Goal: Task Accomplishment & Management: Use online tool/utility

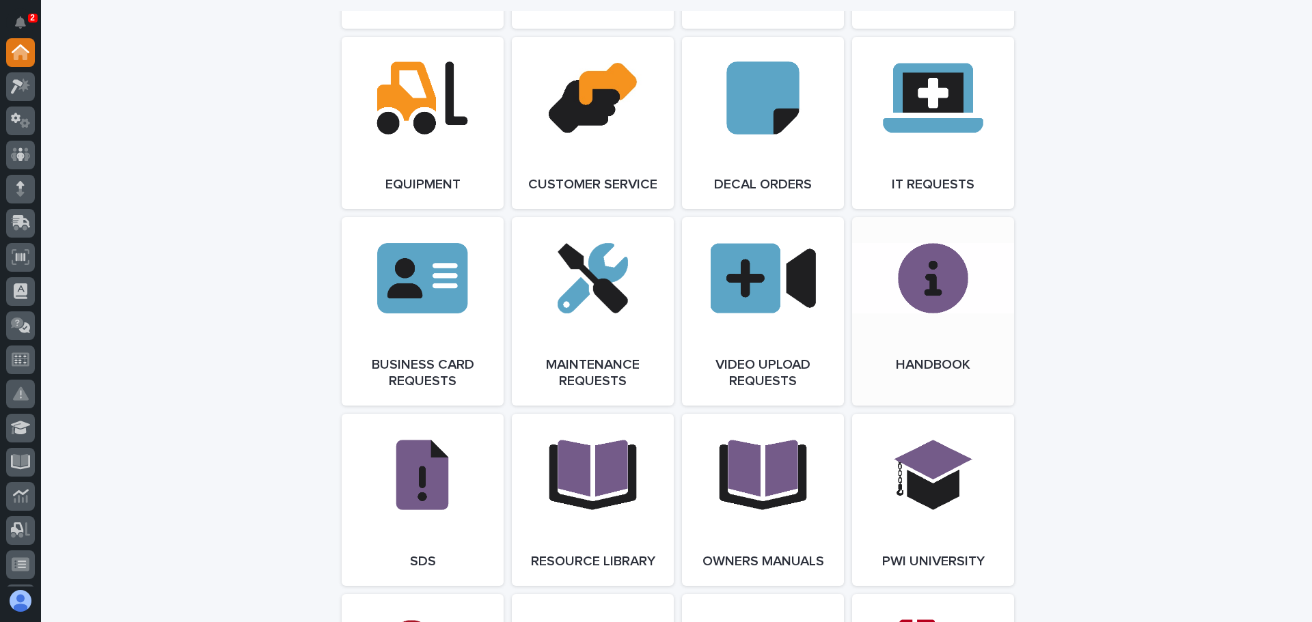
scroll to position [1981, 0]
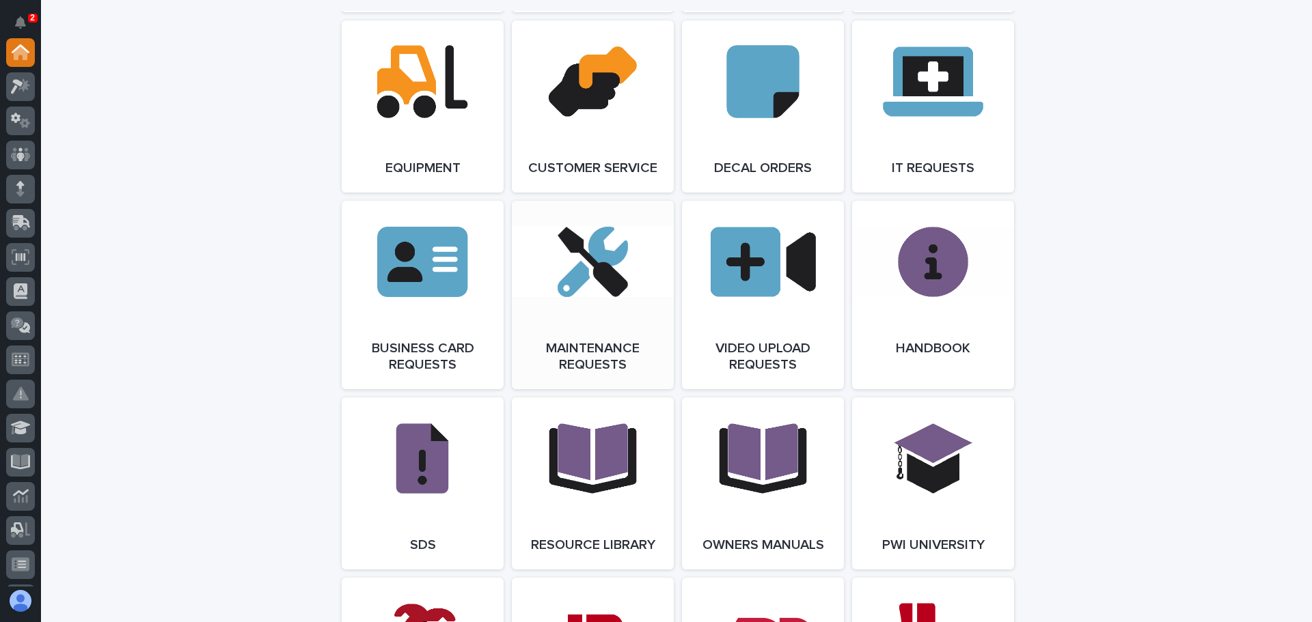
click at [608, 294] on link "Open Link" at bounding box center [593, 295] width 162 height 189
click at [26, 153] on icon at bounding box center [21, 155] width 20 height 14
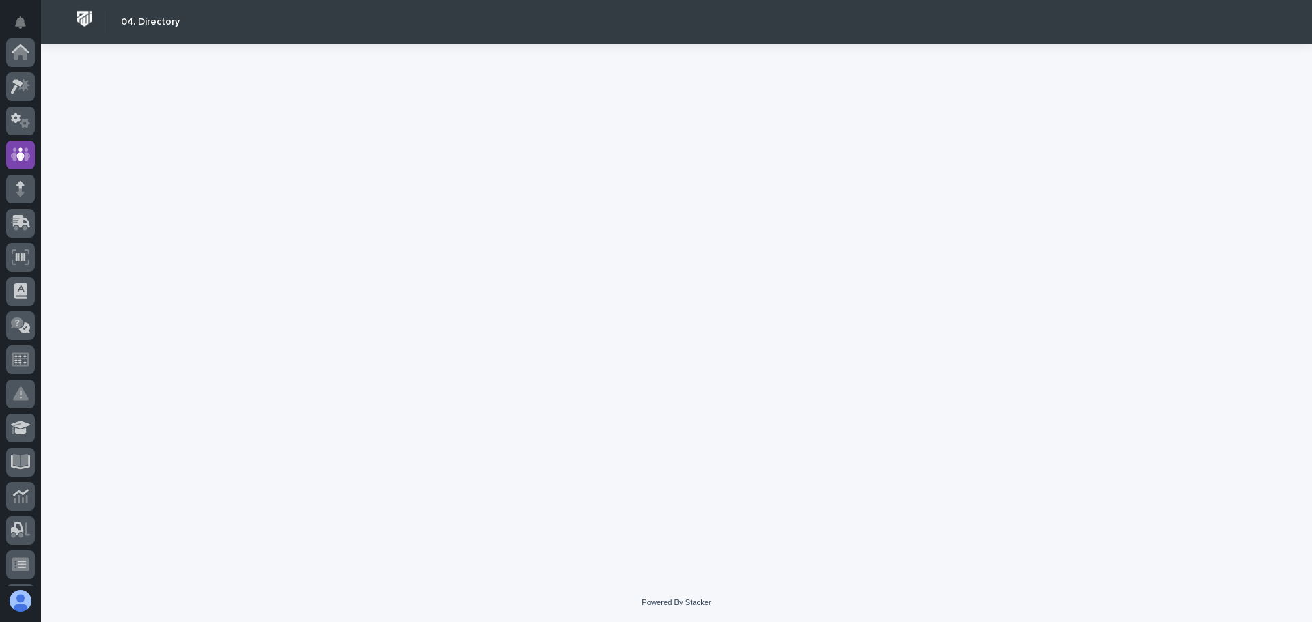
scroll to position [102, 0]
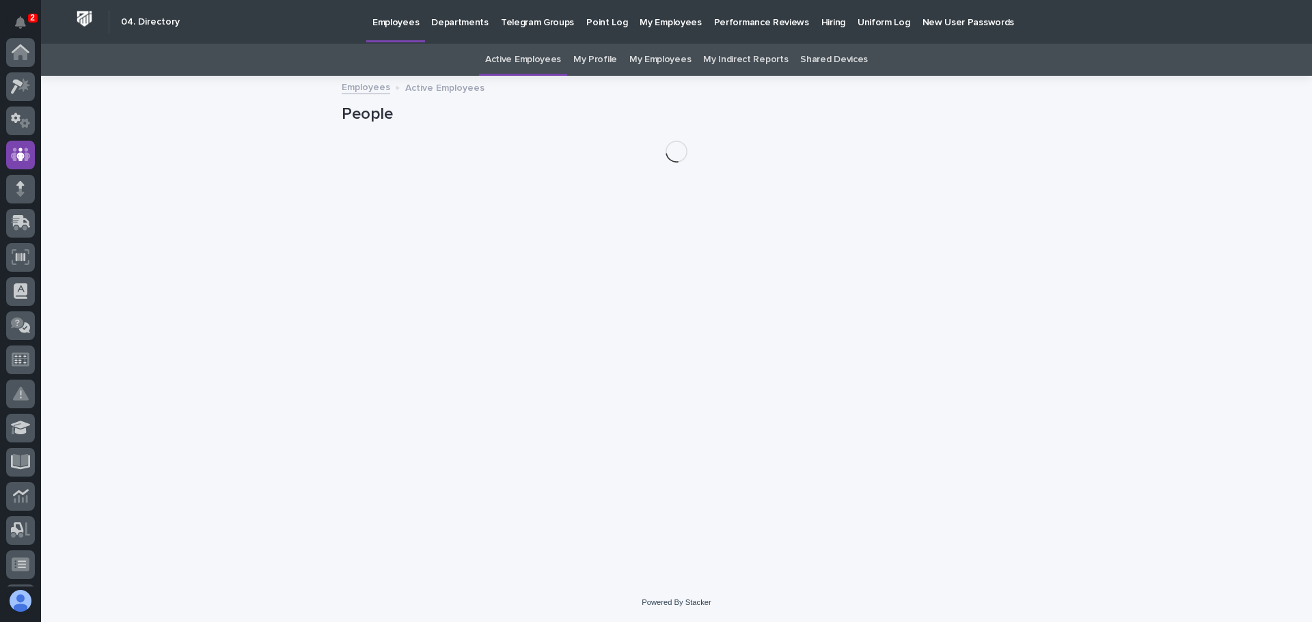
scroll to position [102, 0]
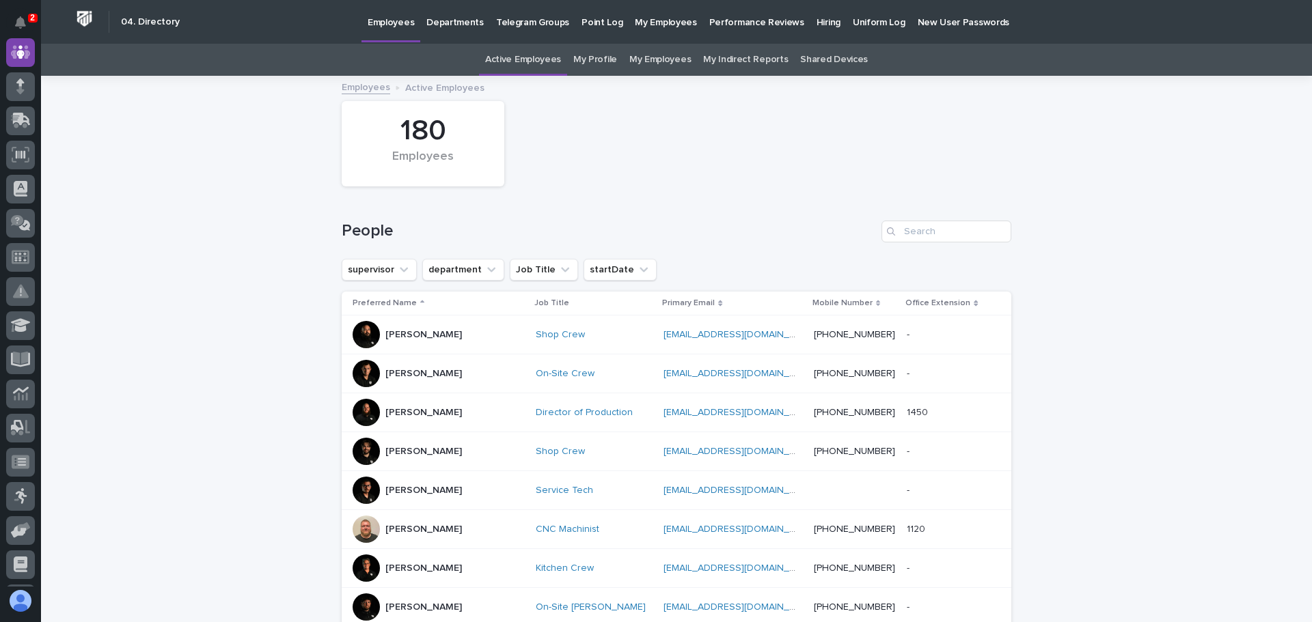
click at [816, 23] on p "Hiring" at bounding box center [828, 14] width 24 height 29
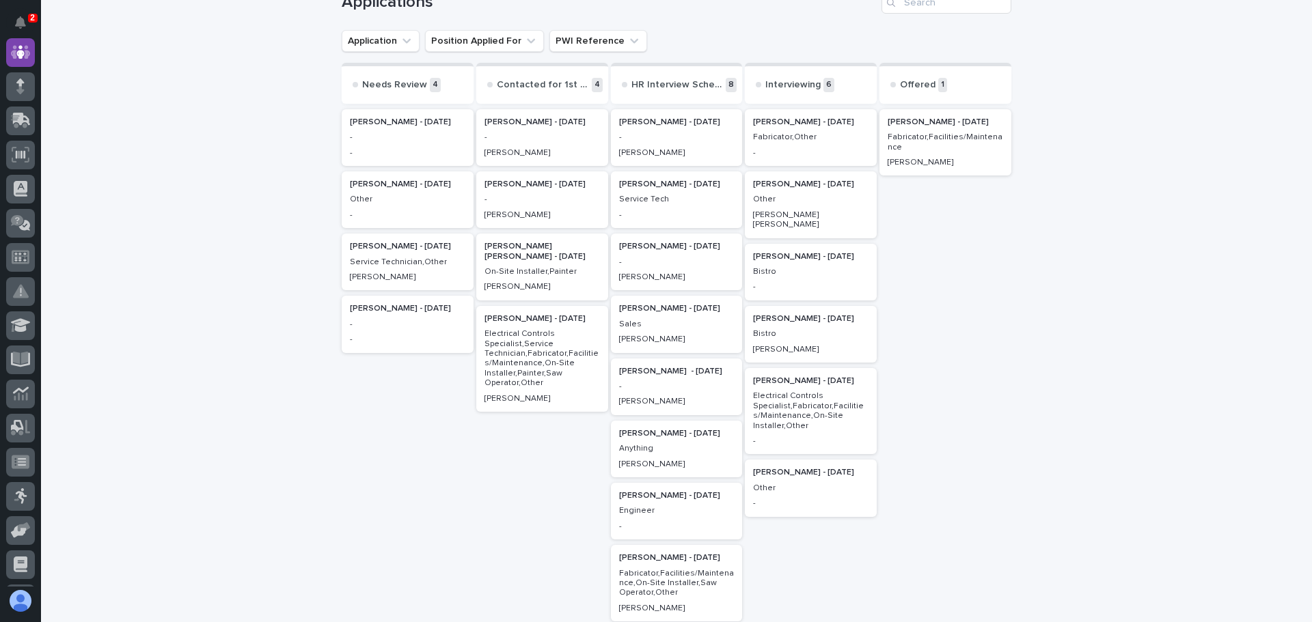
scroll to position [137, 0]
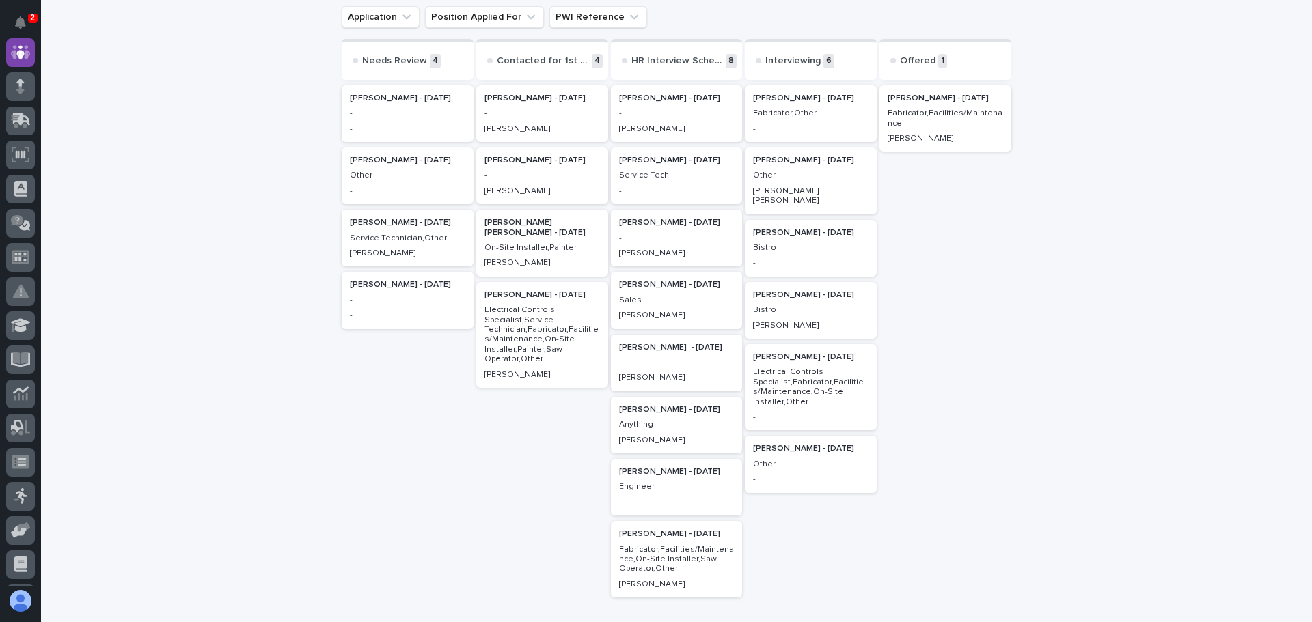
click at [650, 165] on p "[PERSON_NAME] - [DATE]" at bounding box center [676, 161] width 115 height 10
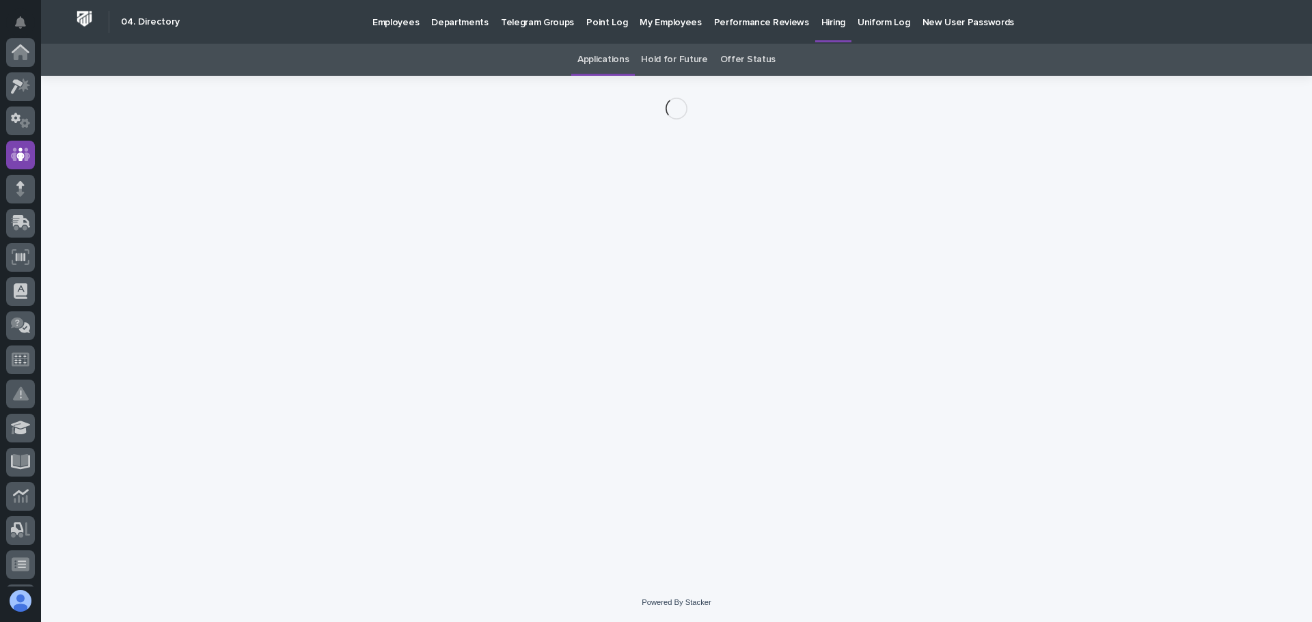
scroll to position [102, 0]
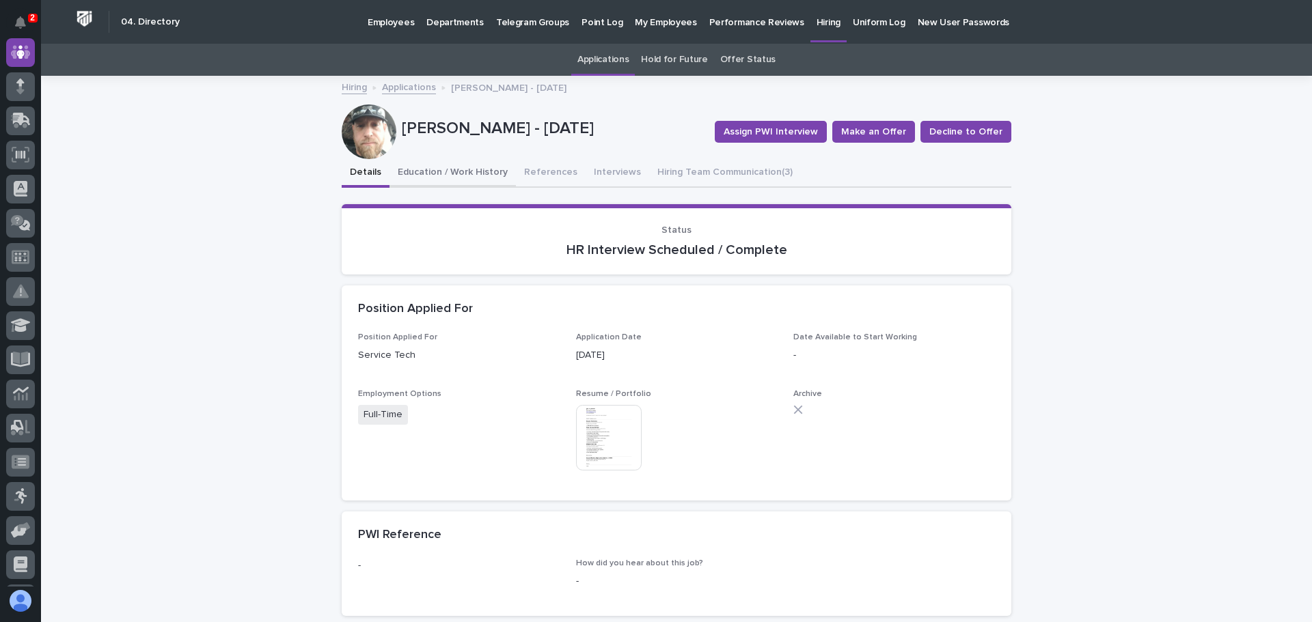
click at [450, 171] on button "Education / Work History" at bounding box center [452, 173] width 126 height 29
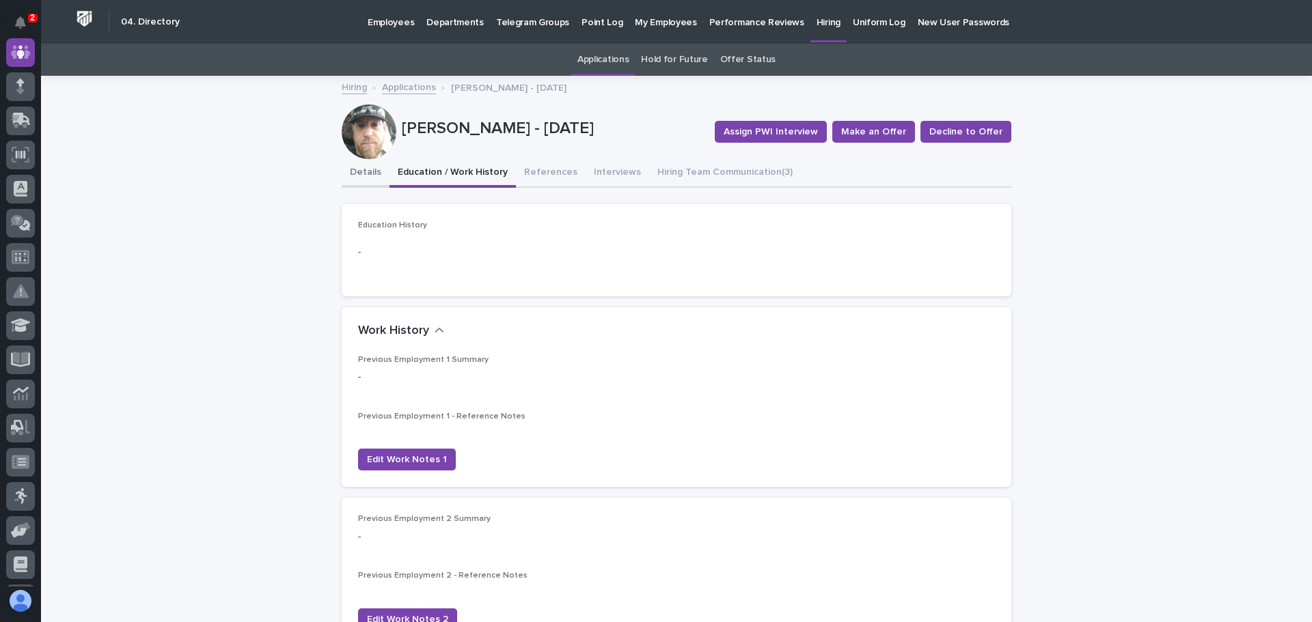
click at [365, 171] on button "Details" at bounding box center [366, 173] width 48 height 29
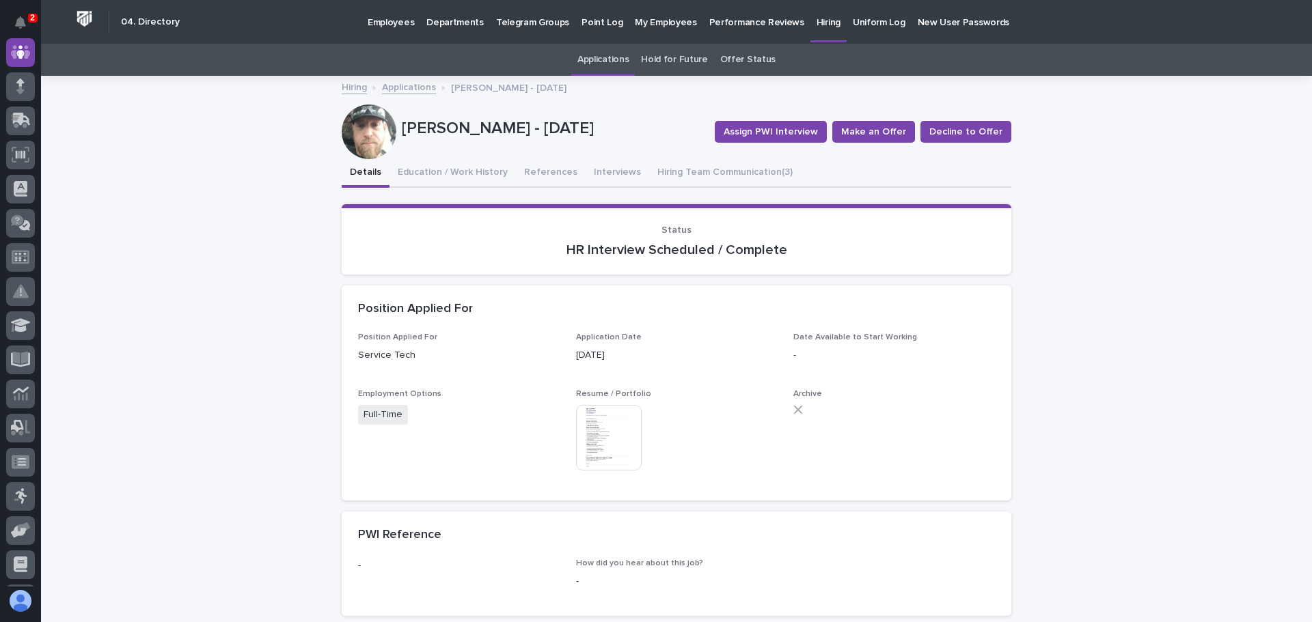
click at [614, 431] on img at bounding box center [609, 438] width 66 height 66
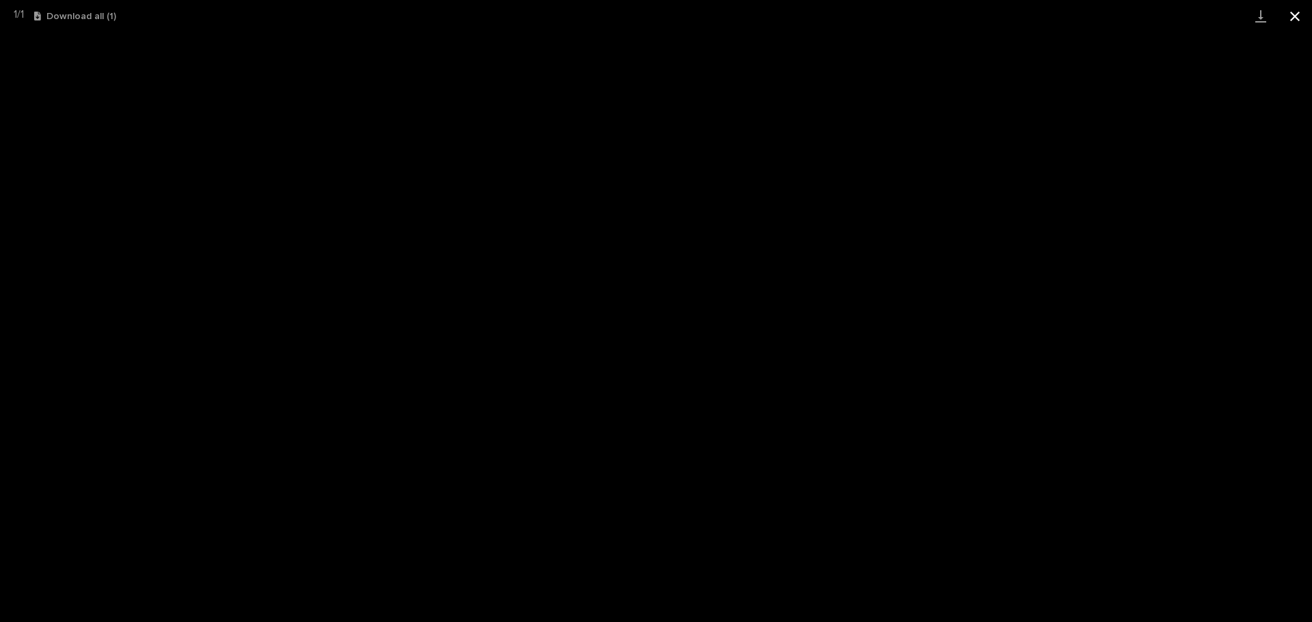
click at [1295, 14] on button "Close gallery" at bounding box center [1294, 16] width 34 height 32
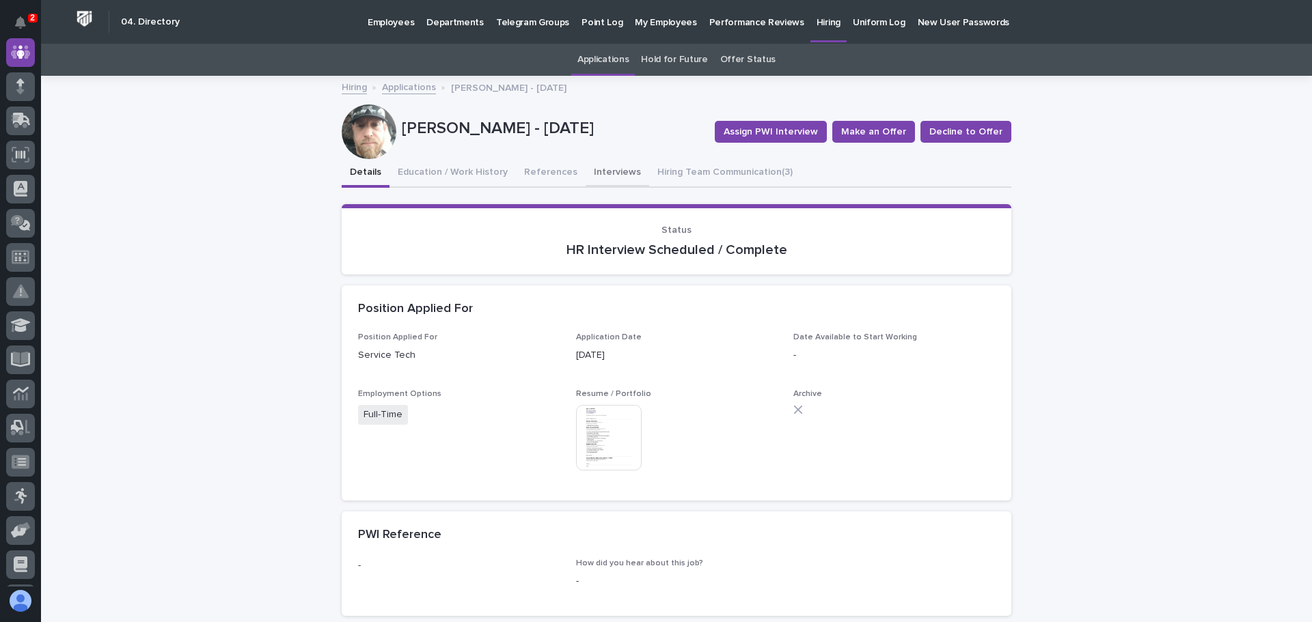
click at [602, 166] on button "Interviews" at bounding box center [617, 173] width 64 height 29
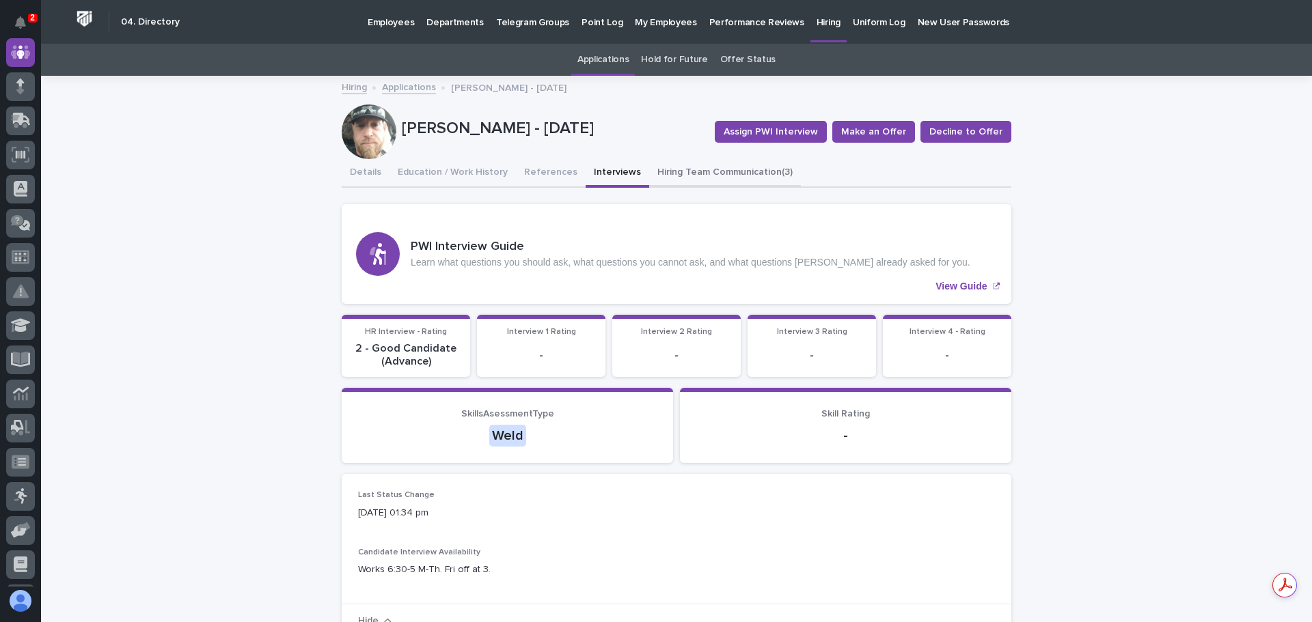
click at [699, 171] on button "Hiring Team Communication (3)" at bounding box center [725, 173] width 152 height 29
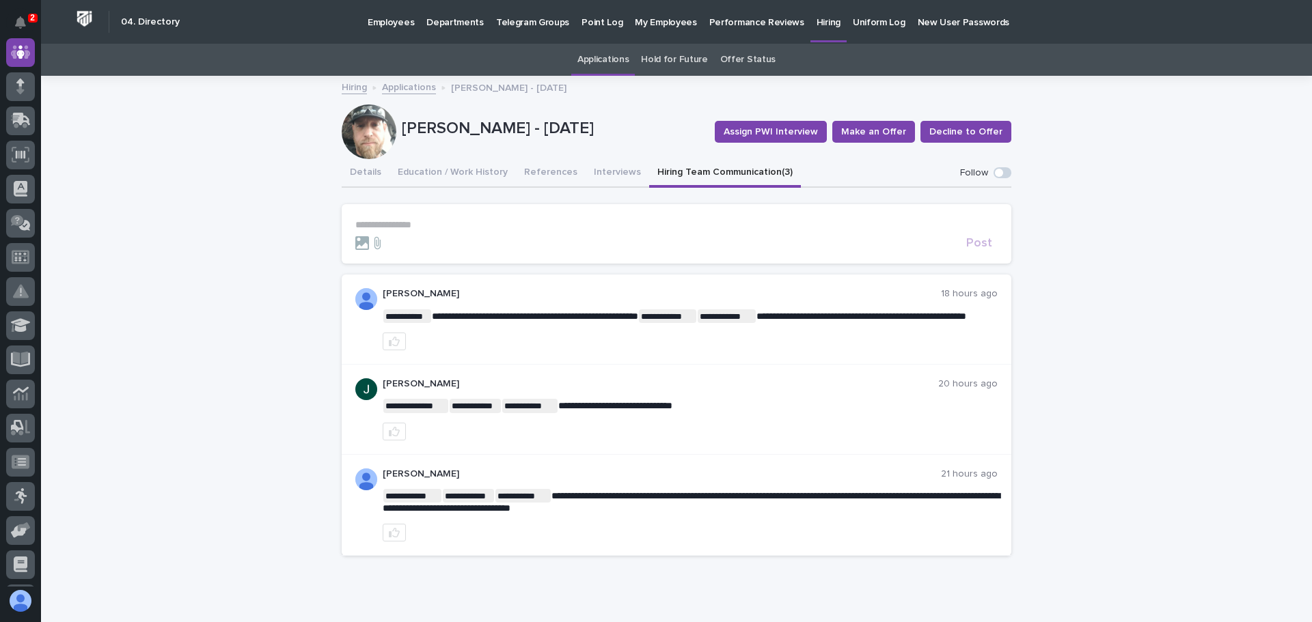
click at [400, 87] on link "Applications" at bounding box center [409, 87] width 54 height 16
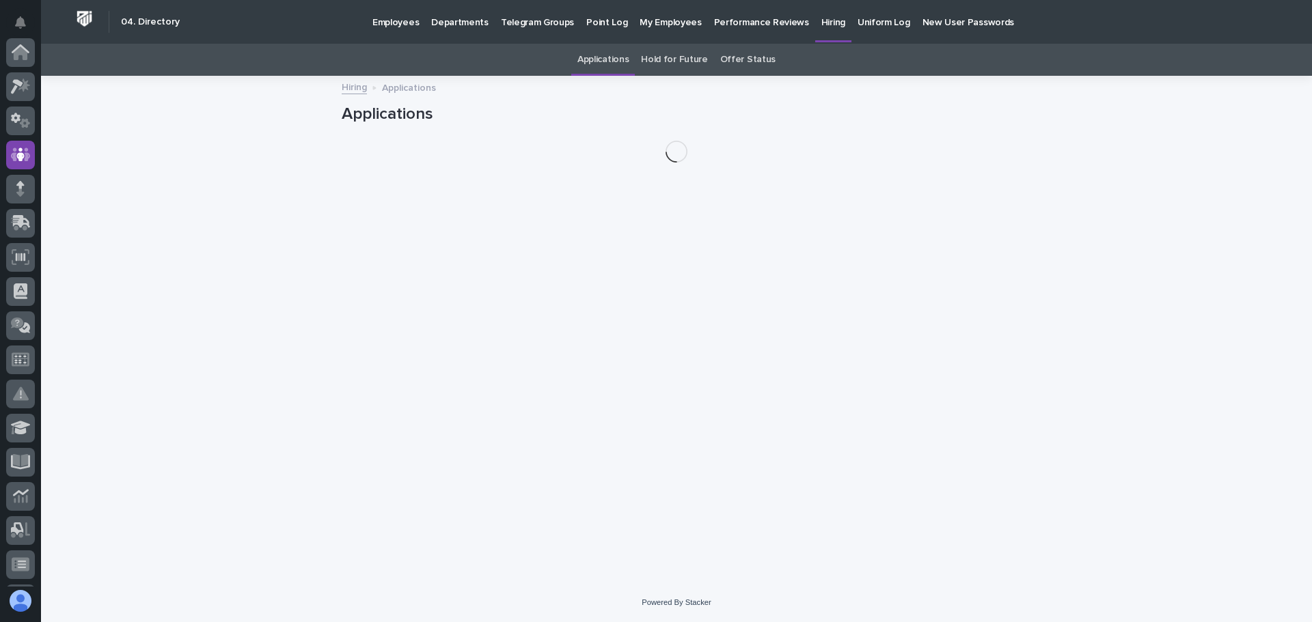
scroll to position [102, 0]
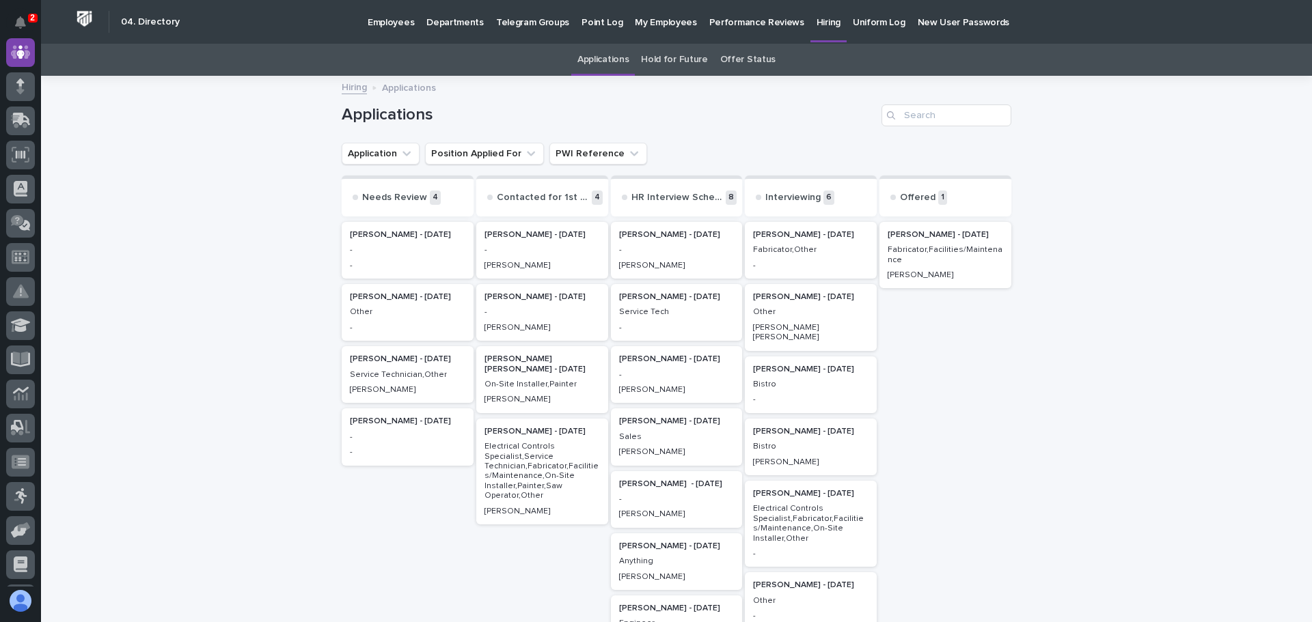
click at [782, 504] on p "Electrical Controls Specialist,Fabricator,Facilities/Maintenance,On-Site Instal…" at bounding box center [810, 524] width 115 height 40
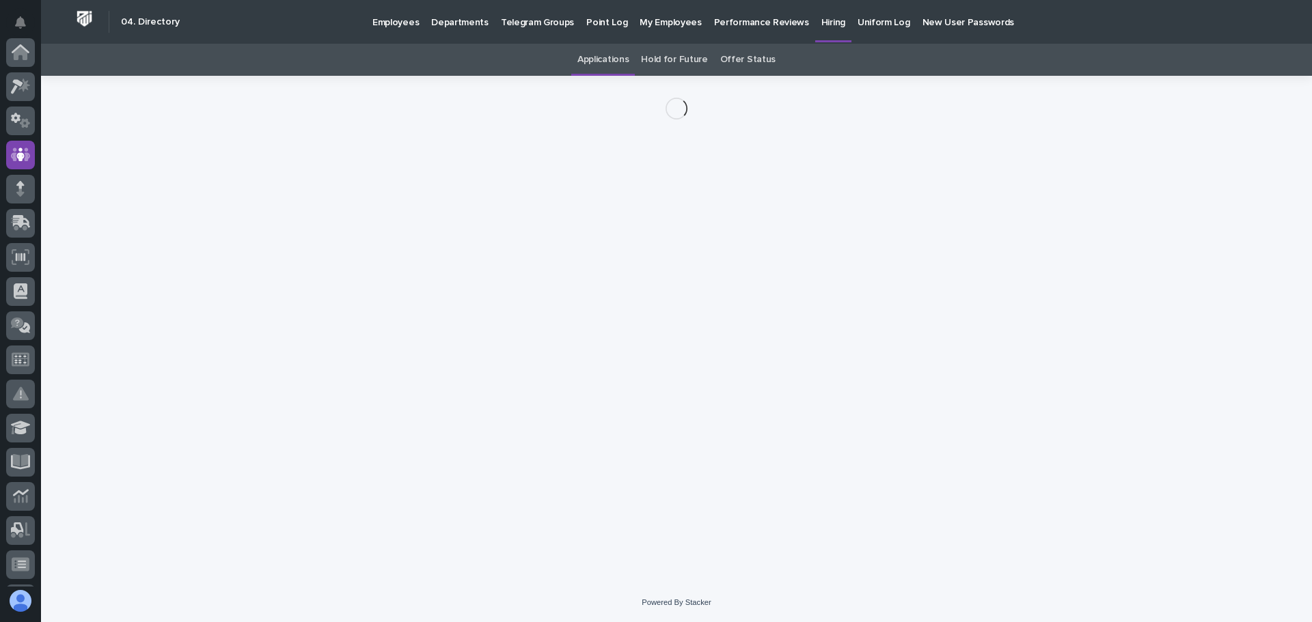
scroll to position [102, 0]
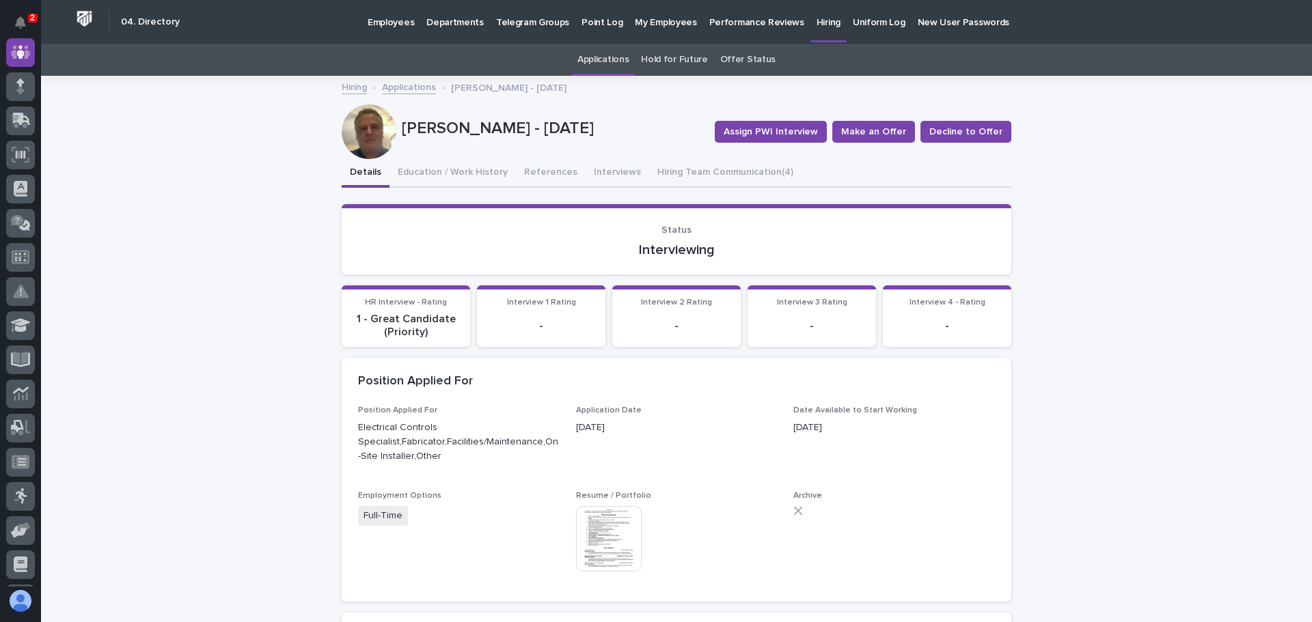
click at [605, 532] on img at bounding box center [609, 539] width 66 height 66
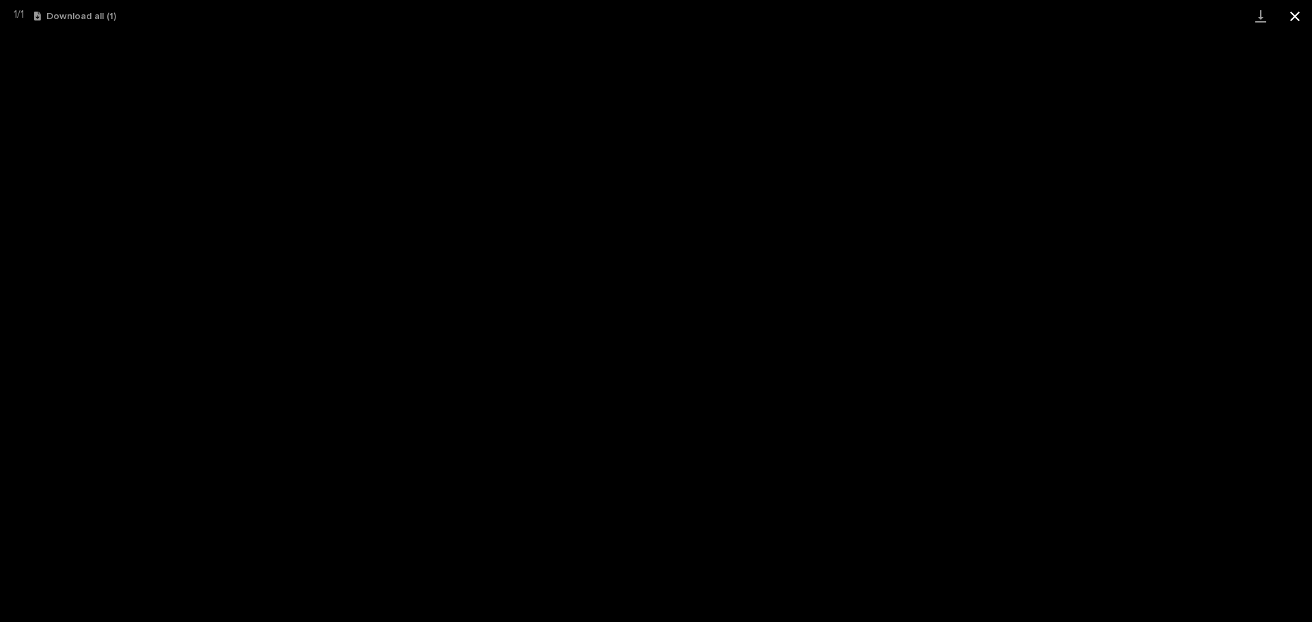
click at [1293, 16] on button "Close gallery" at bounding box center [1294, 16] width 34 height 32
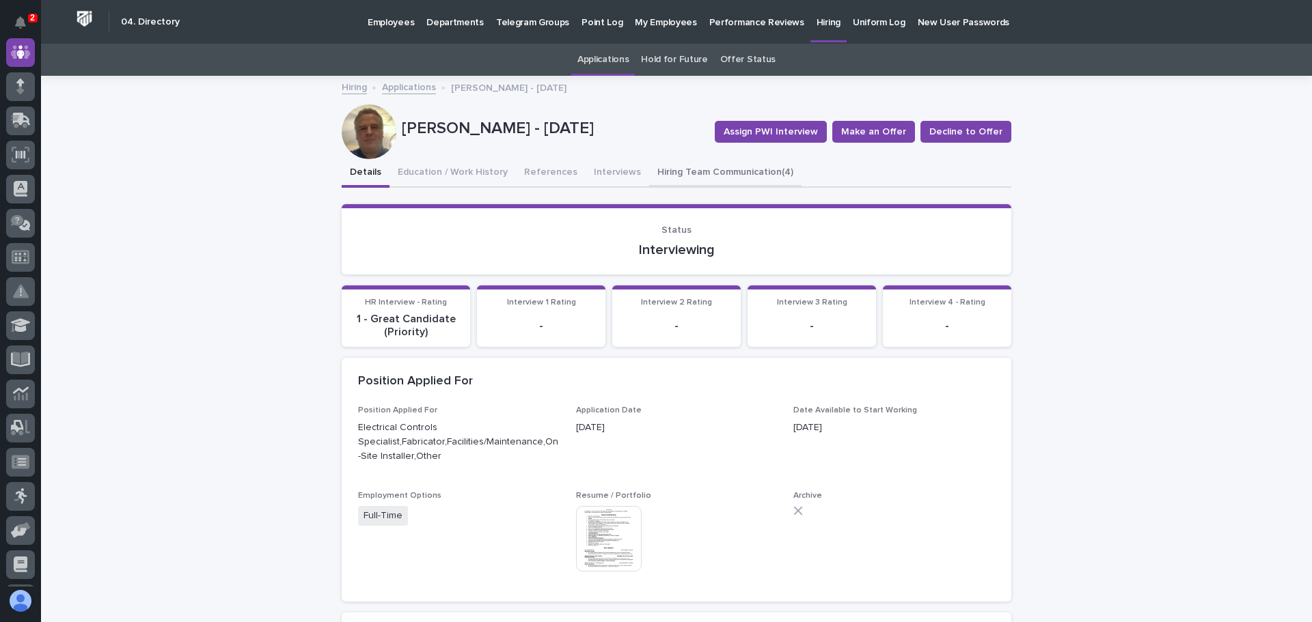
click at [724, 168] on button "Hiring Team Communication (4)" at bounding box center [725, 173] width 152 height 29
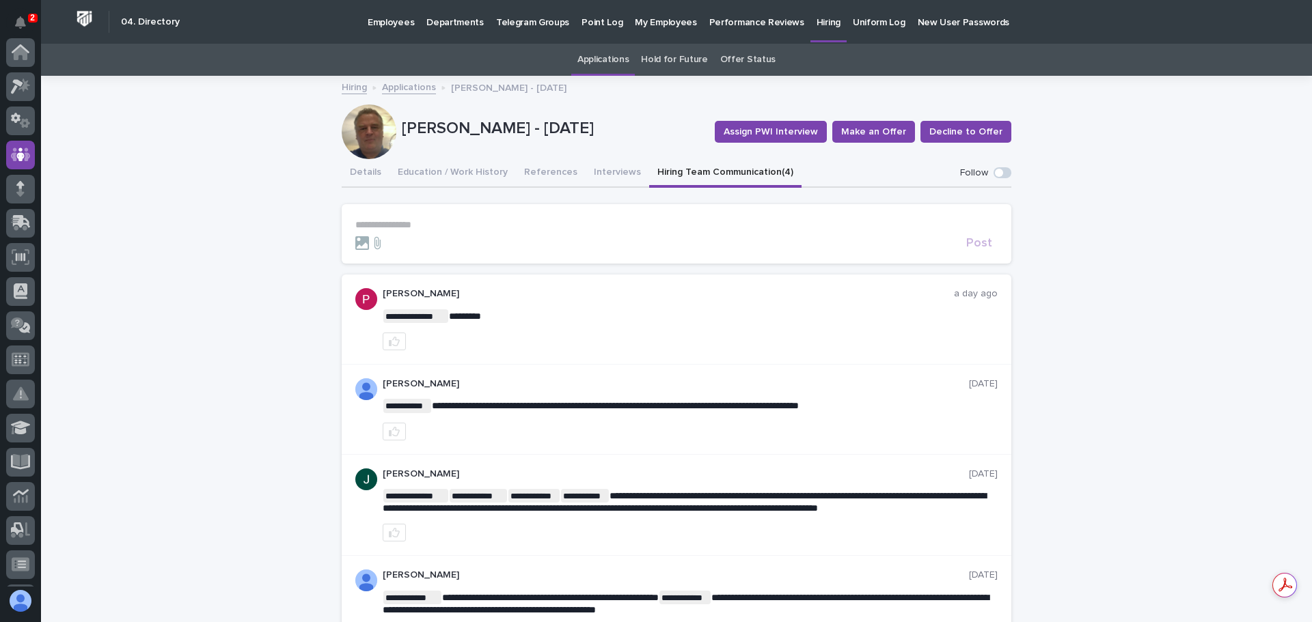
click at [857, 21] on p "Uniform Log" at bounding box center [879, 14] width 53 height 29
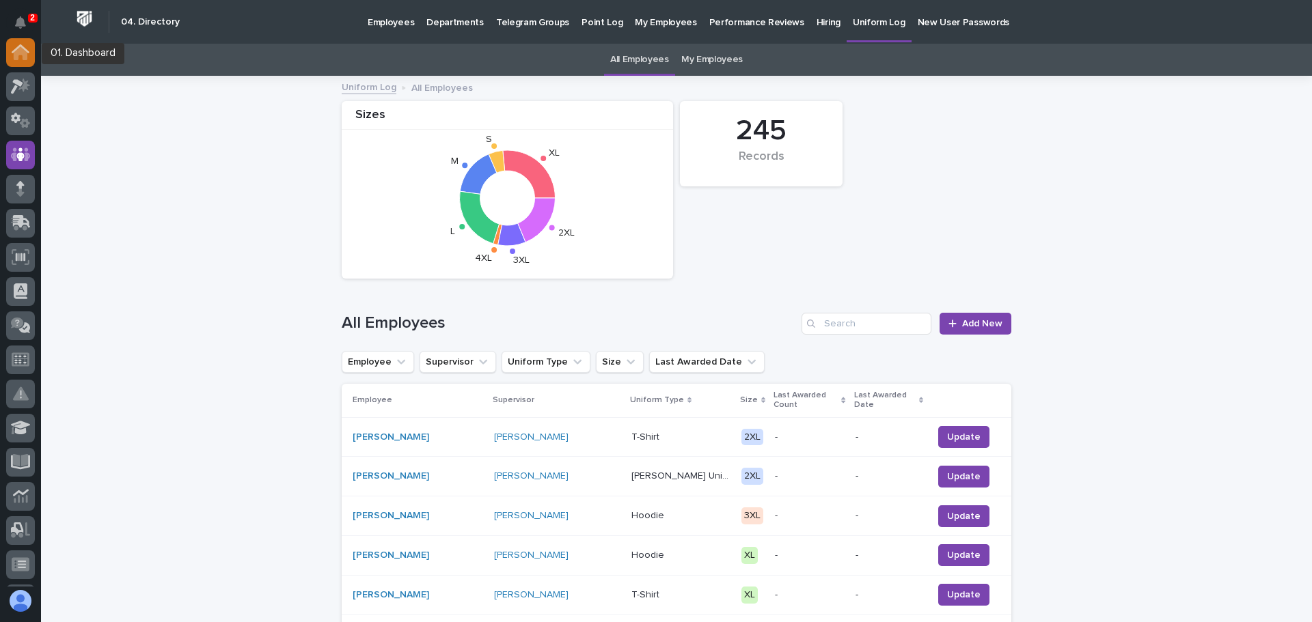
click at [22, 46] on icon at bounding box center [21, 48] width 18 height 9
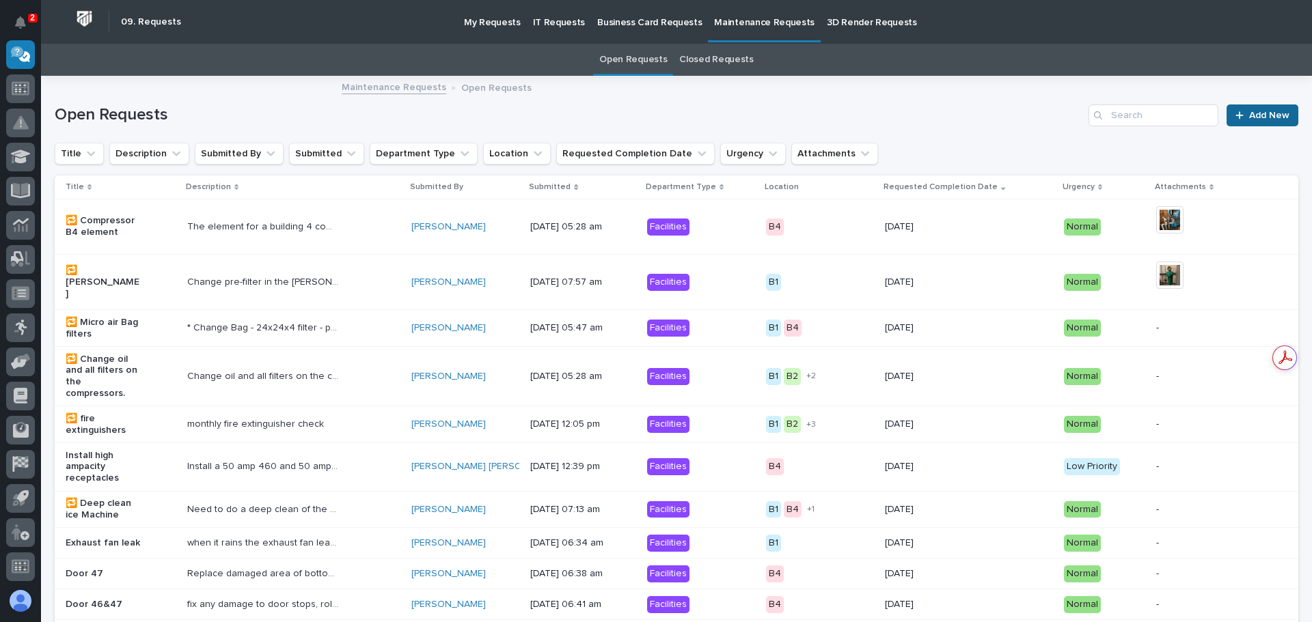
click at [1240, 109] on link "Add New" at bounding box center [1262, 116] width 72 height 22
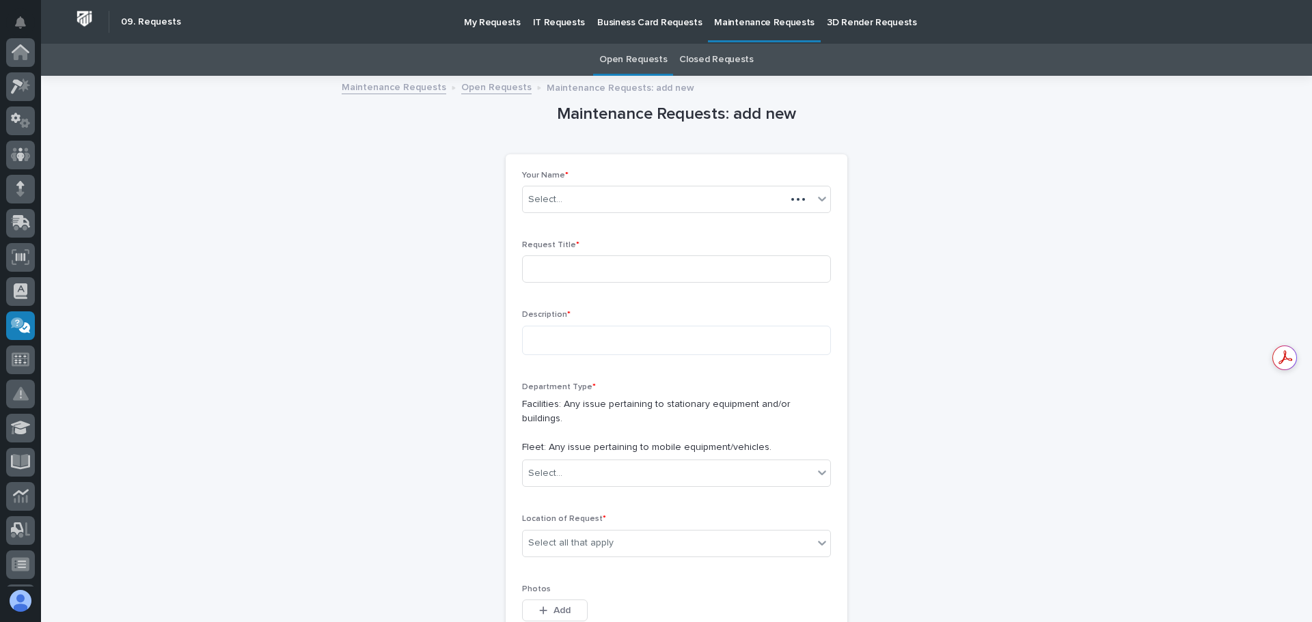
scroll to position [271, 0]
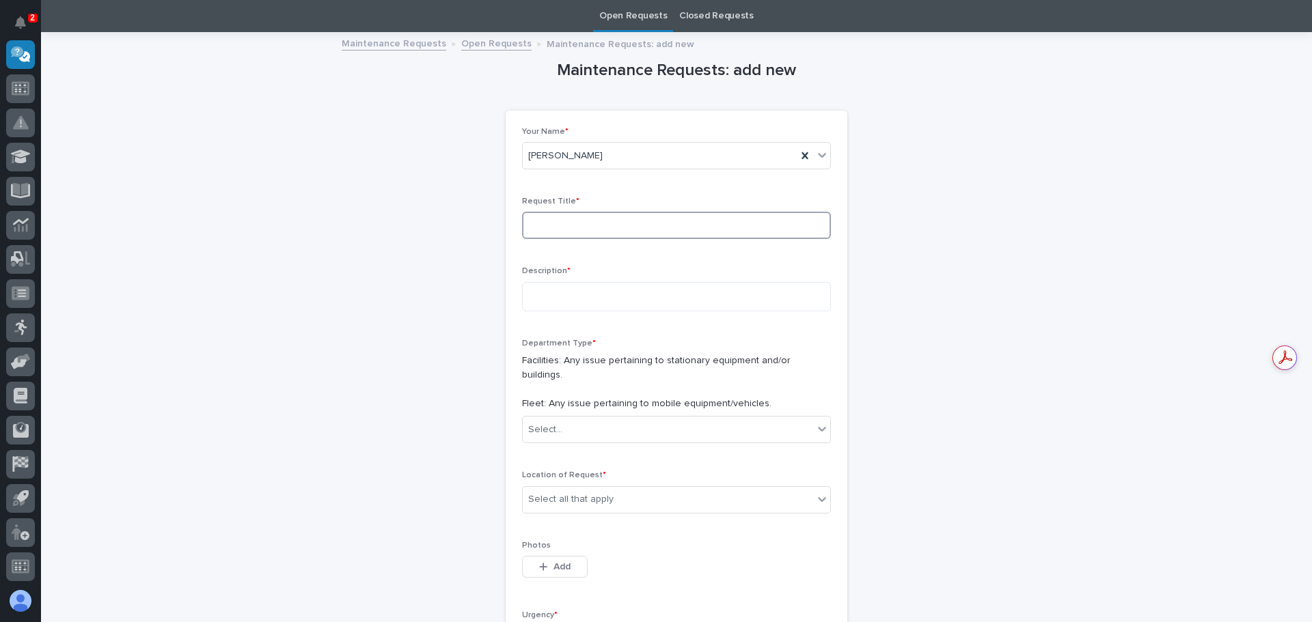
click at [576, 227] on input at bounding box center [676, 225] width 309 height 27
type input "s26"
click at [528, 299] on textarea at bounding box center [676, 296] width 309 height 29
type textarea "**********"
click at [820, 428] on icon at bounding box center [822, 430] width 8 height 5
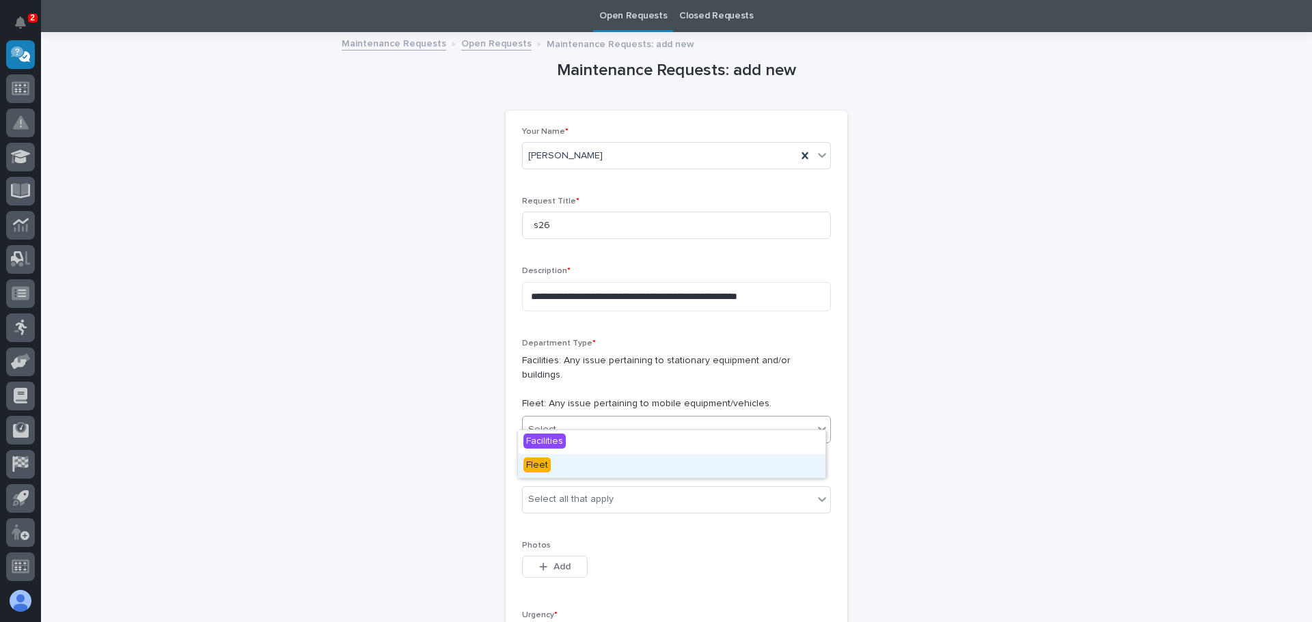
click at [532, 462] on span "Fleet" at bounding box center [536, 465] width 27 height 15
click at [820, 493] on icon at bounding box center [822, 500] width 14 height 14
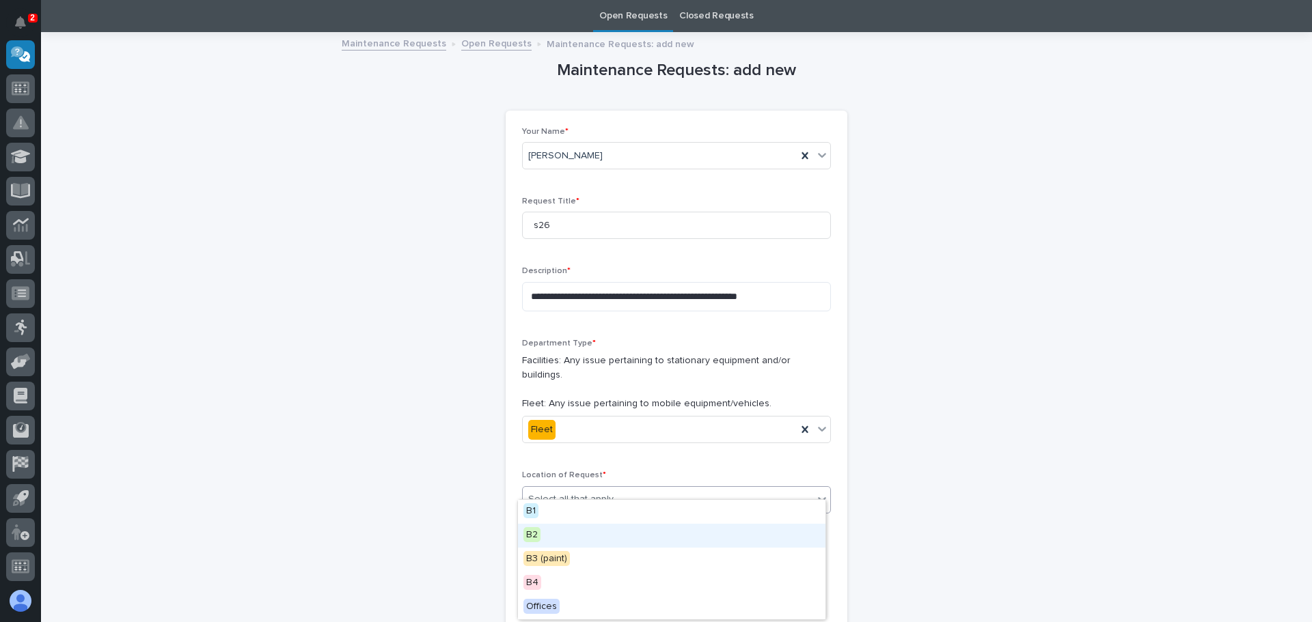
click at [530, 530] on span "B2" at bounding box center [531, 534] width 17 height 15
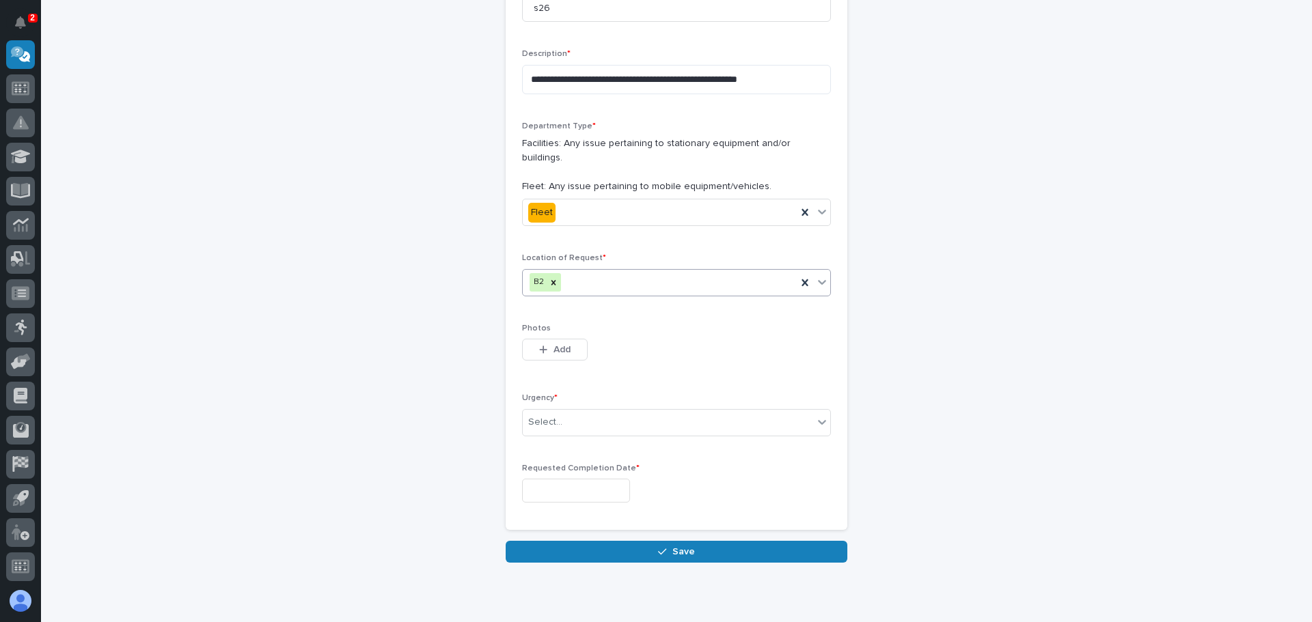
scroll to position [294, 0]
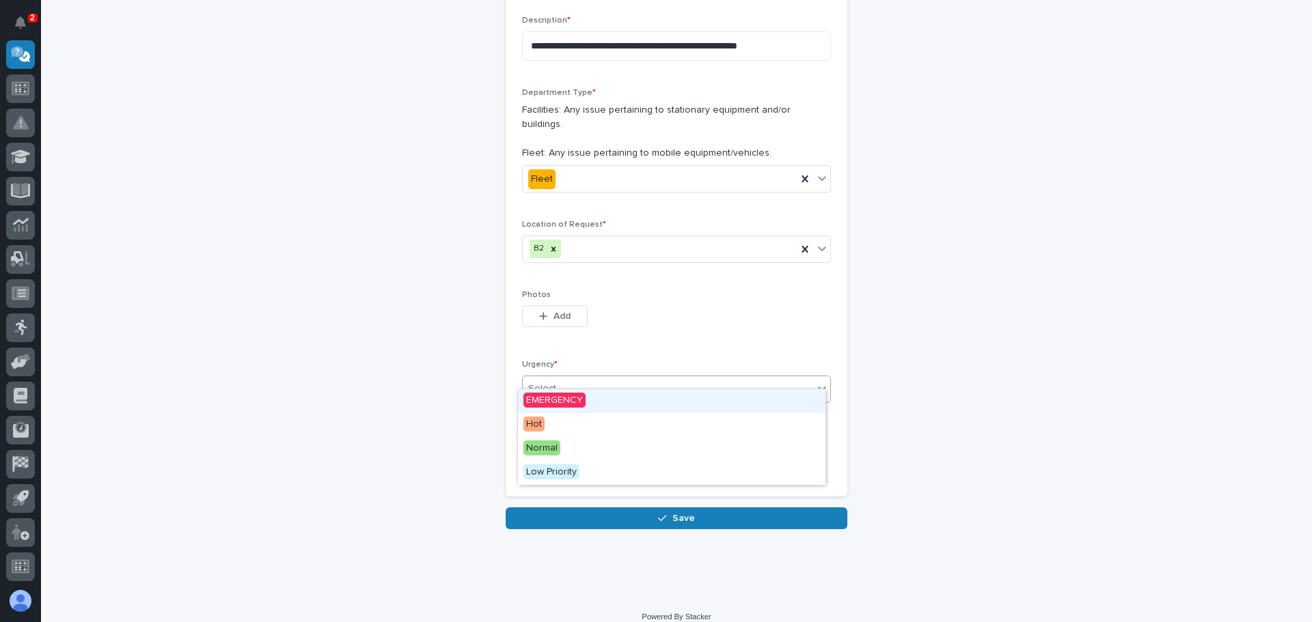
click at [817, 382] on icon at bounding box center [822, 389] width 14 height 14
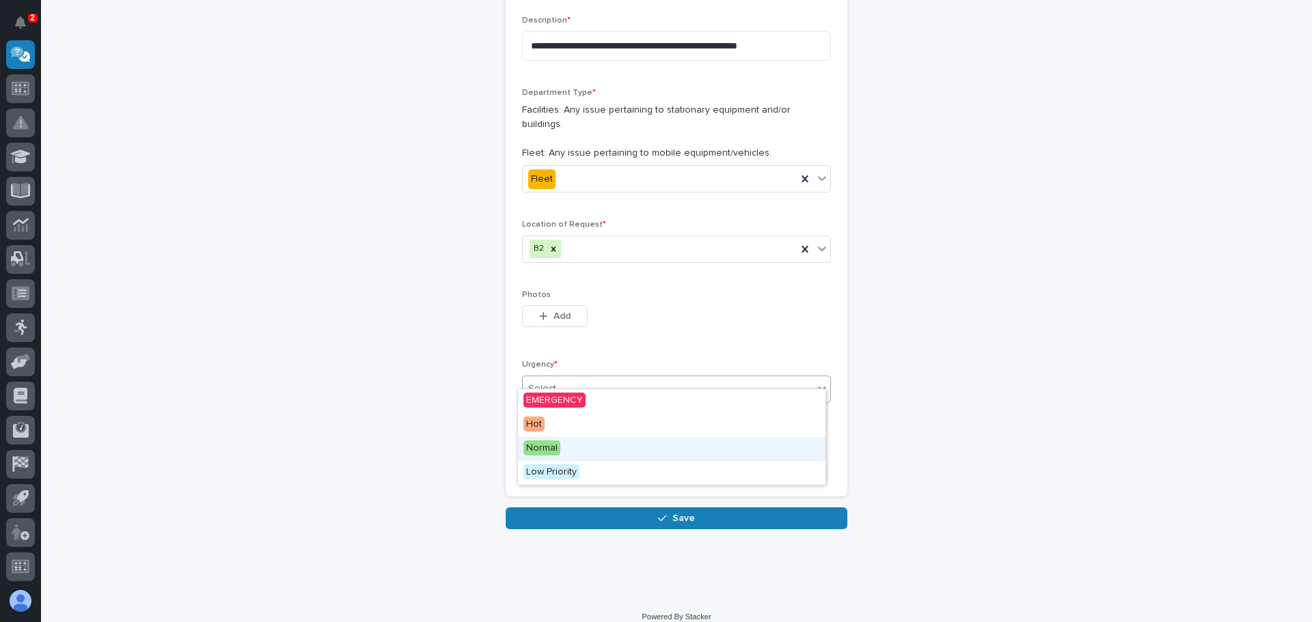
click at [537, 449] on span "Normal" at bounding box center [541, 448] width 37 height 15
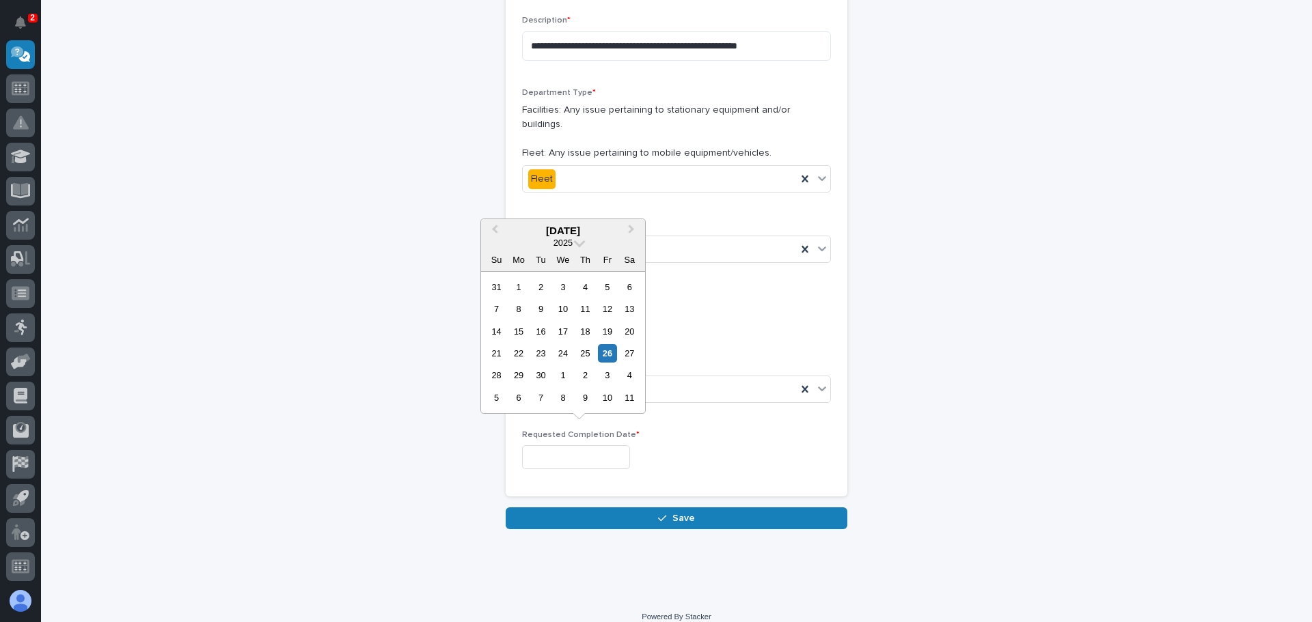
click at [597, 445] on input "text" at bounding box center [576, 457] width 108 height 24
click at [606, 374] on div "3" at bounding box center [607, 375] width 18 height 18
type input "**********"
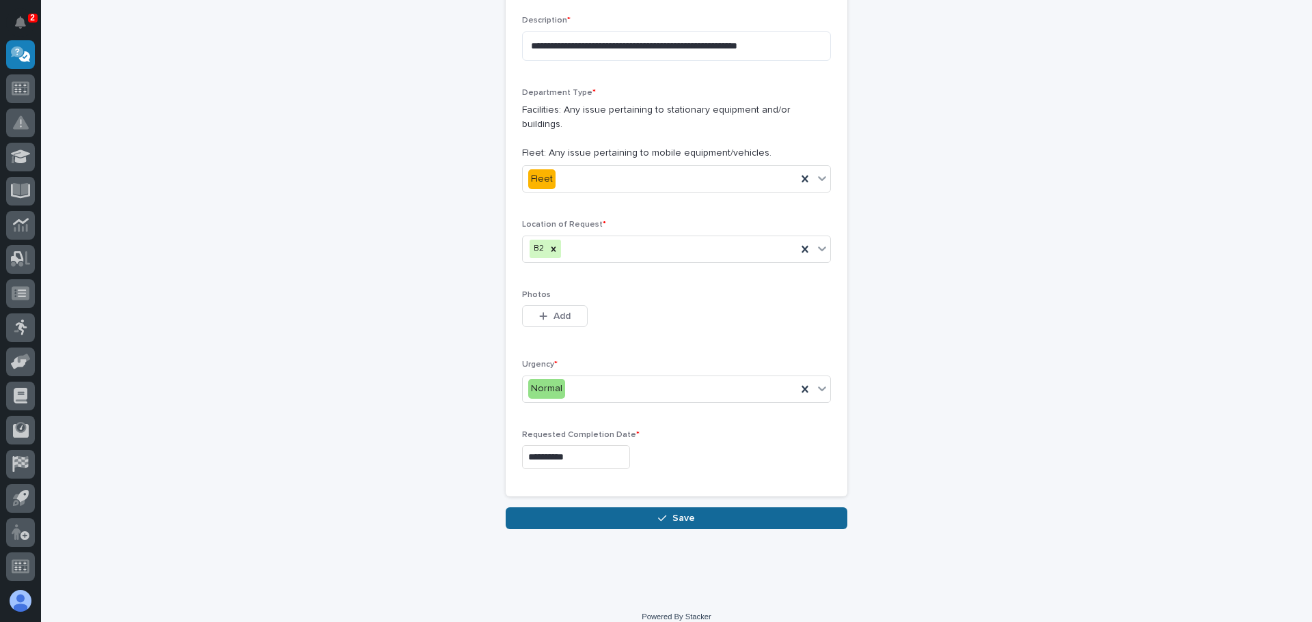
click at [672, 512] on span "Save" at bounding box center [683, 518] width 23 height 12
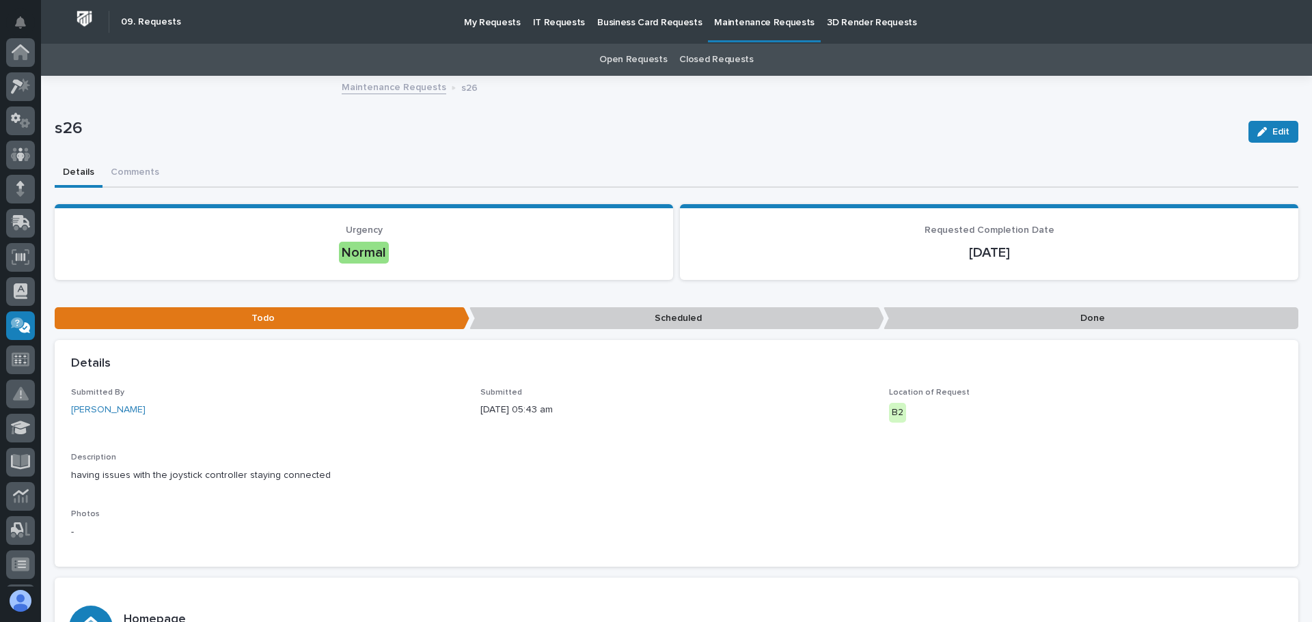
scroll to position [271, 0]
click at [391, 88] on link "Maintenance Requests" at bounding box center [394, 87] width 105 height 16
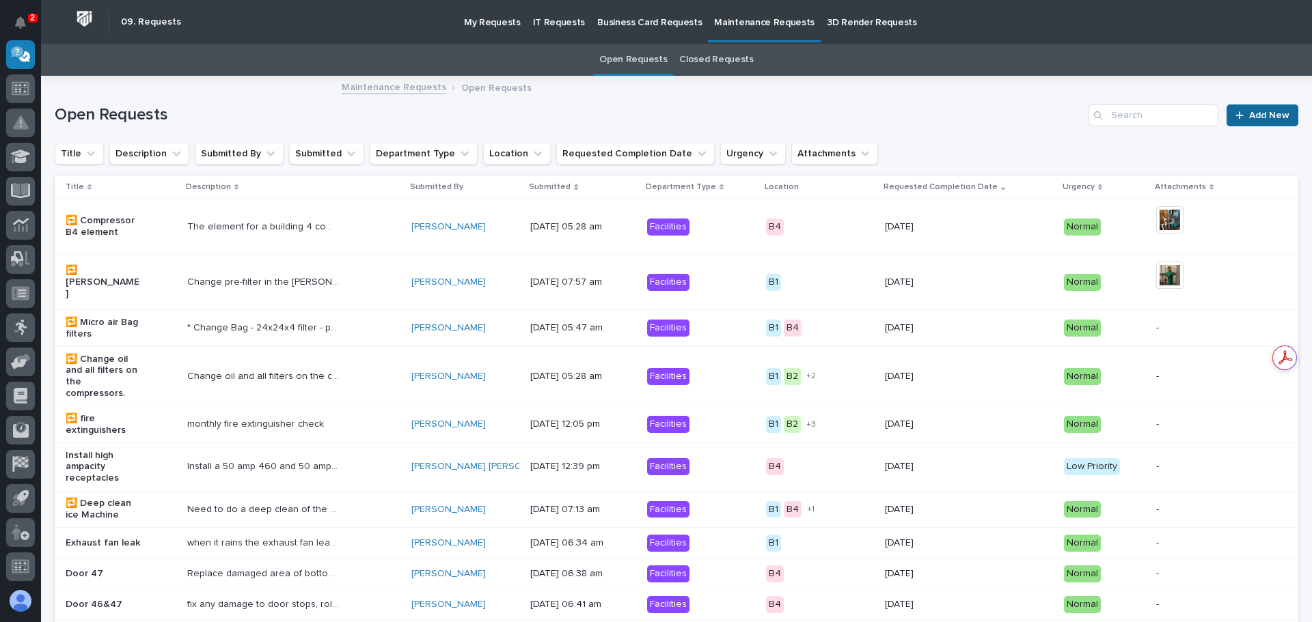
click at [1249, 113] on span "Add New" at bounding box center [1269, 116] width 40 height 10
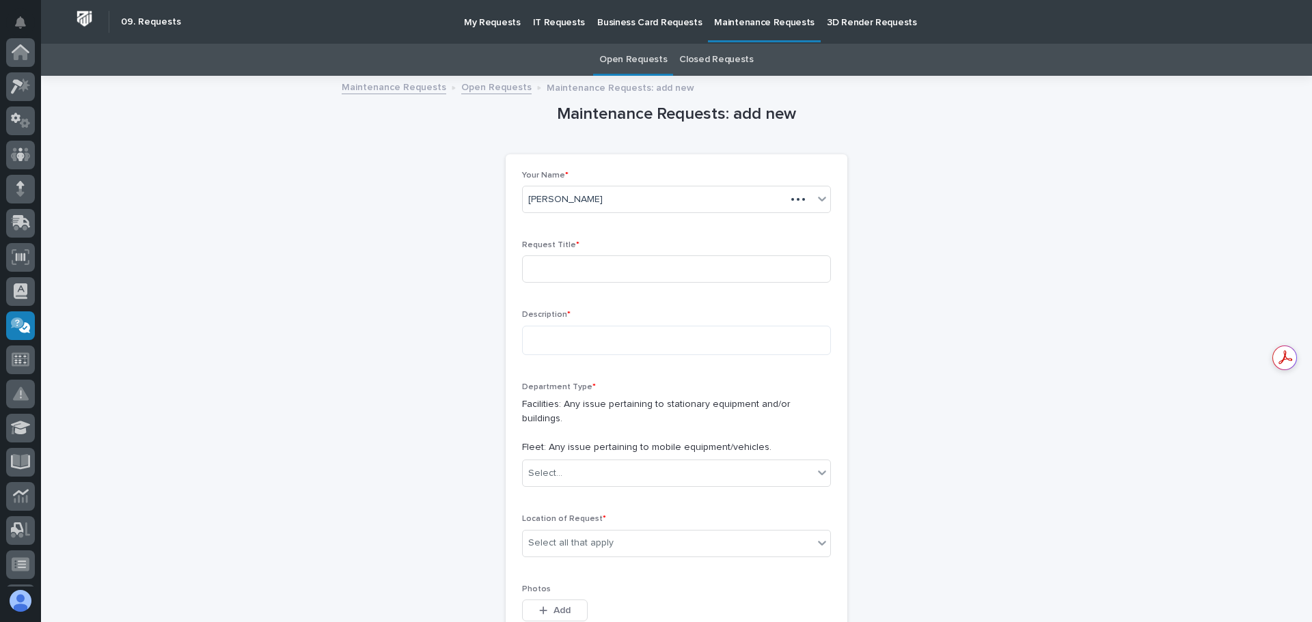
scroll to position [271, 0]
